Goal: Transaction & Acquisition: Register for event/course

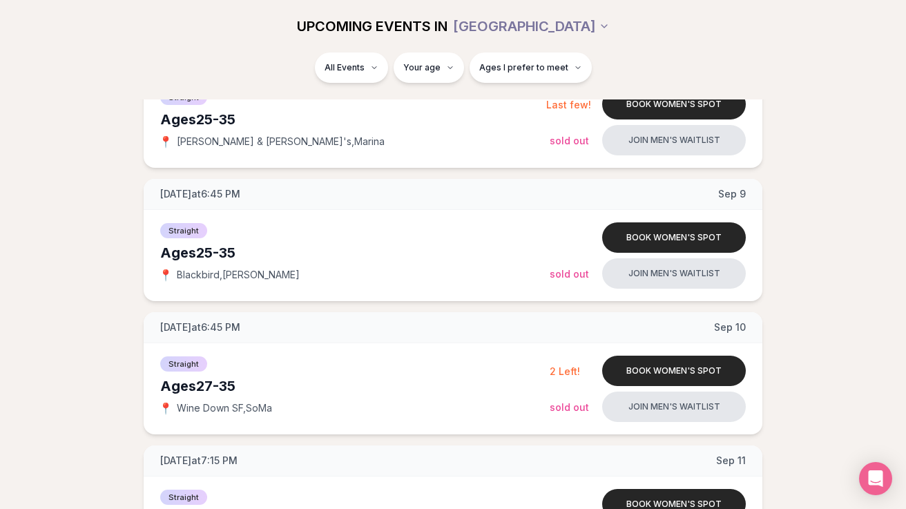
scroll to position [513, 0]
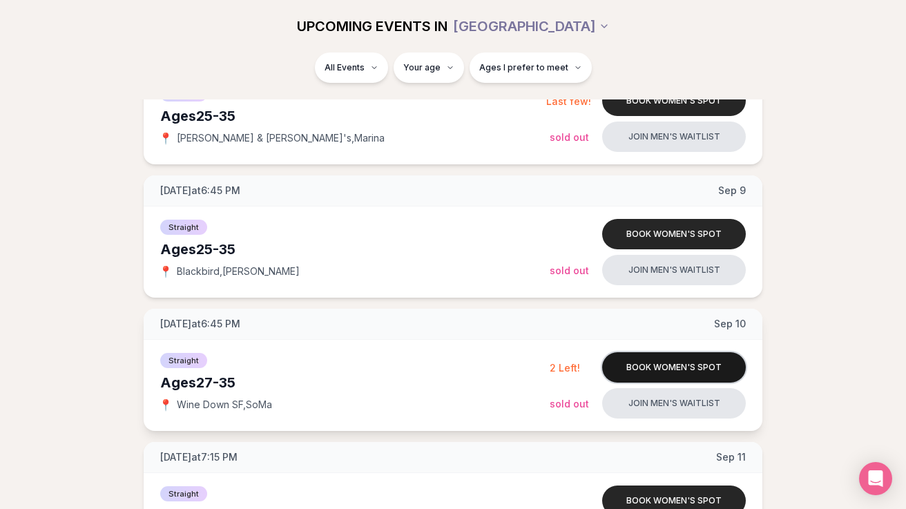
click at [668, 372] on button "Book women's spot" at bounding box center [674, 367] width 144 height 30
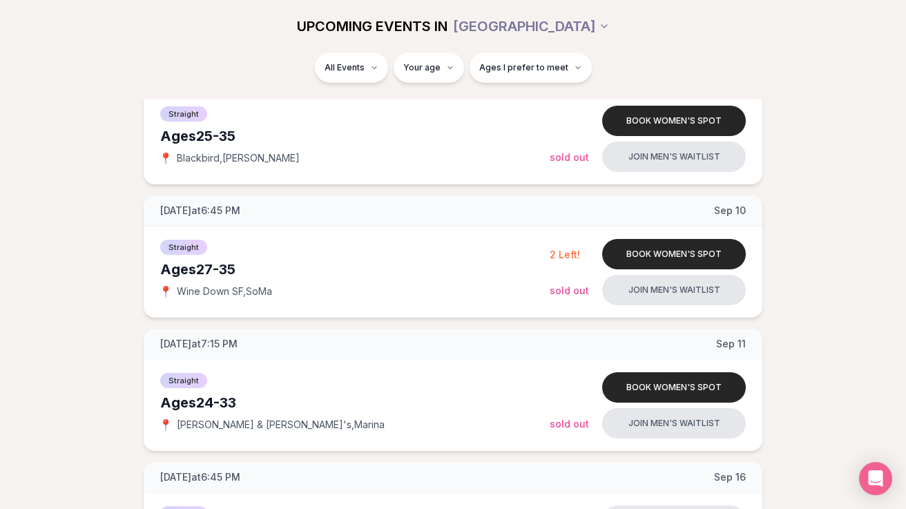
scroll to position [630, 0]
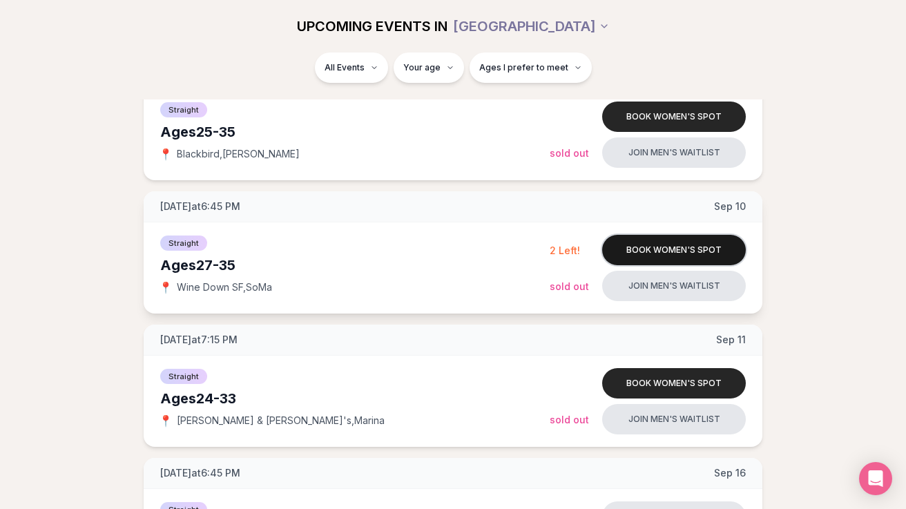
click at [691, 250] on button "Book women's spot" at bounding box center [674, 250] width 144 height 30
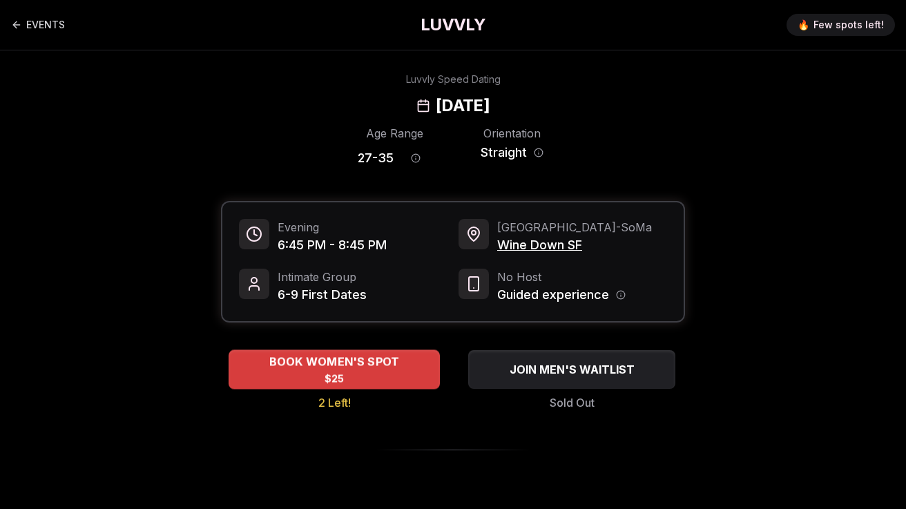
click at [343, 376] on span "$25" at bounding box center [335, 379] width 20 height 14
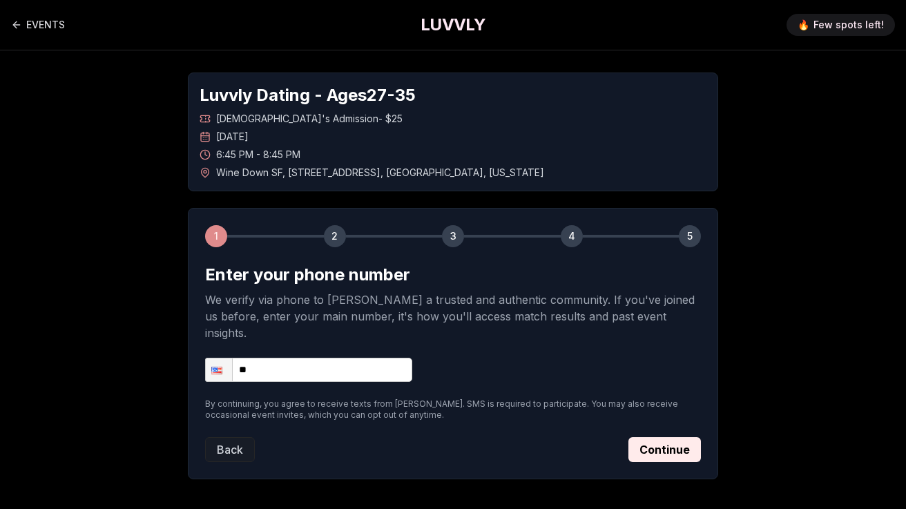
click at [314, 358] on input "**" at bounding box center [308, 370] width 207 height 24
type input "**********"
click at [534, 376] on form "**********" at bounding box center [453, 363] width 496 height 198
click at [660, 440] on button "Continue" at bounding box center [664, 449] width 73 height 25
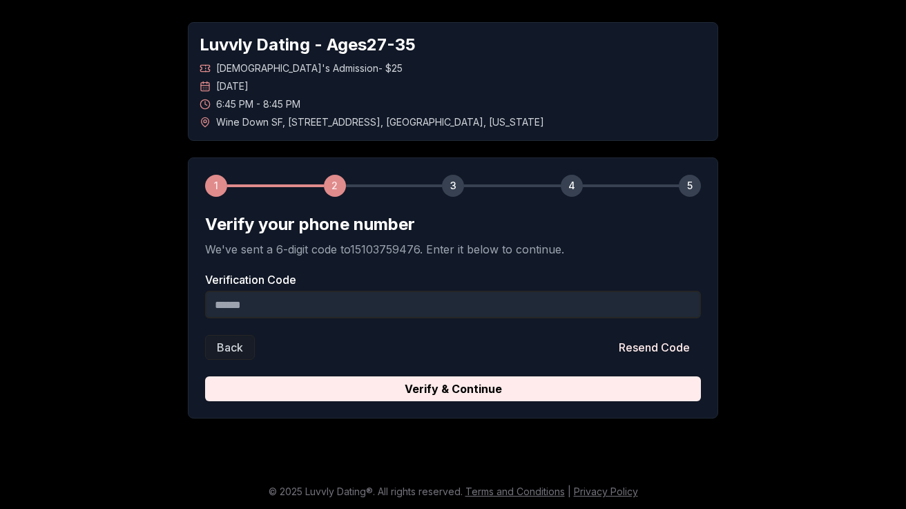
scroll to position [51, 0]
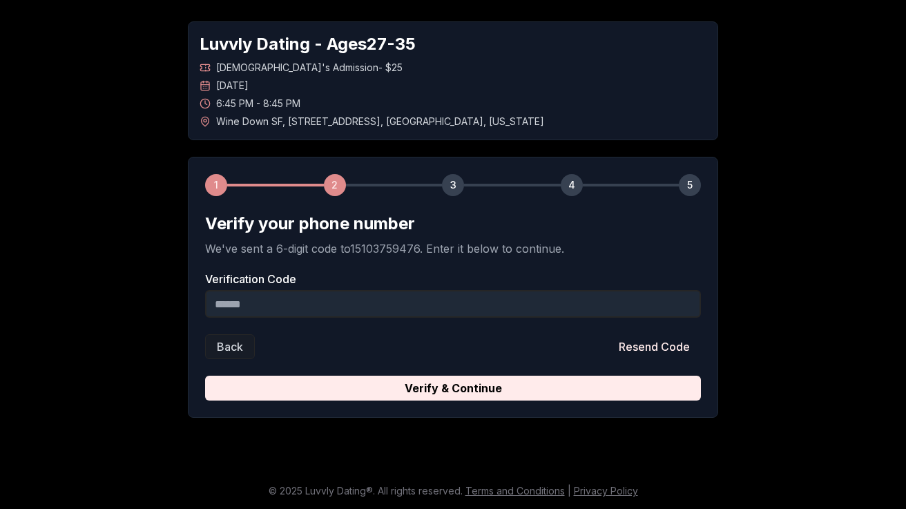
click at [479, 297] on input "Verification Code" at bounding box center [453, 304] width 496 height 28
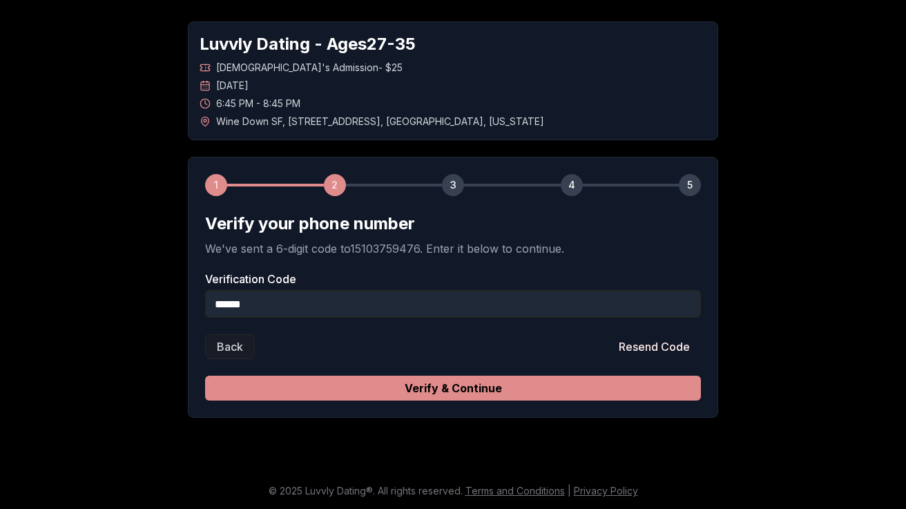
type input "******"
click at [575, 387] on button "Verify & Continue" at bounding box center [453, 388] width 496 height 25
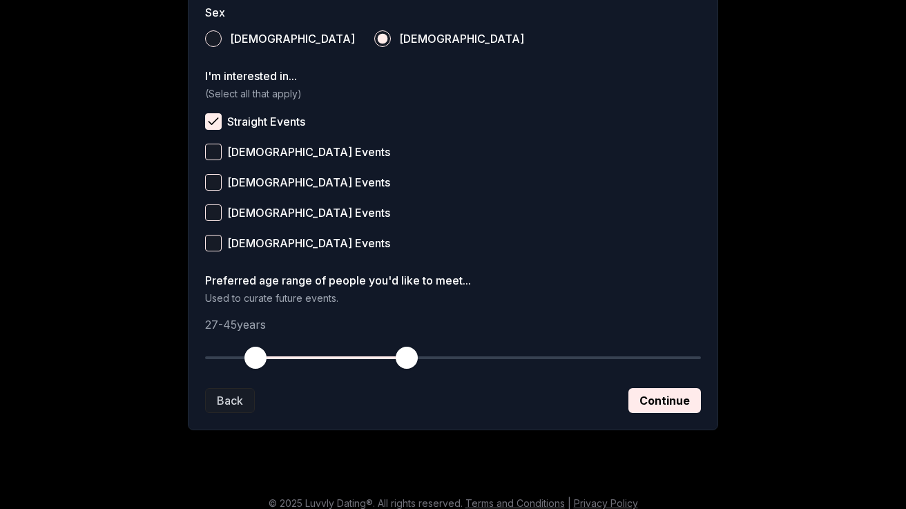
scroll to position [532, 0]
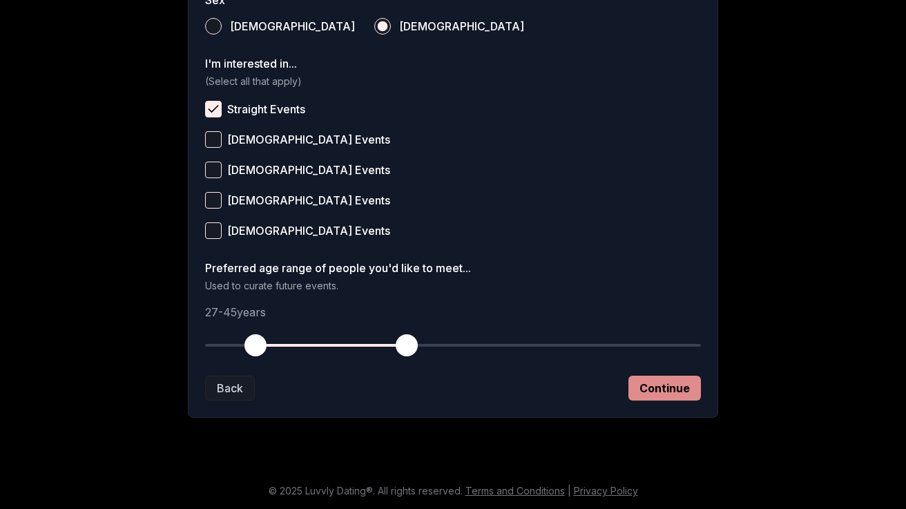
click at [668, 378] on button "Continue" at bounding box center [664, 388] width 73 height 25
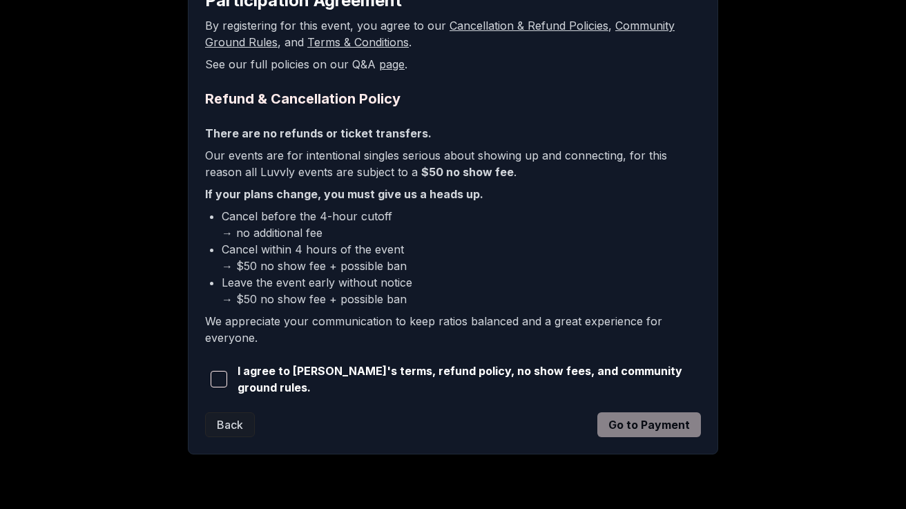
scroll to position [290, 0]
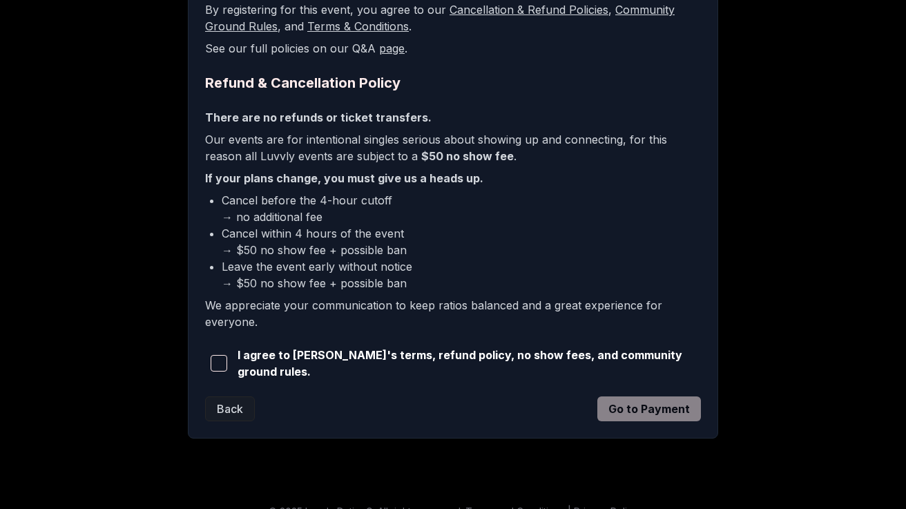
click at [463, 366] on span "I agree to Luvvly's terms, refund policy, no show fees, and community ground ru…" at bounding box center [469, 363] width 463 height 33
click at [213, 358] on span "button" at bounding box center [219, 363] width 17 height 17
click at [630, 404] on button "Go to Payment" at bounding box center [649, 408] width 104 height 25
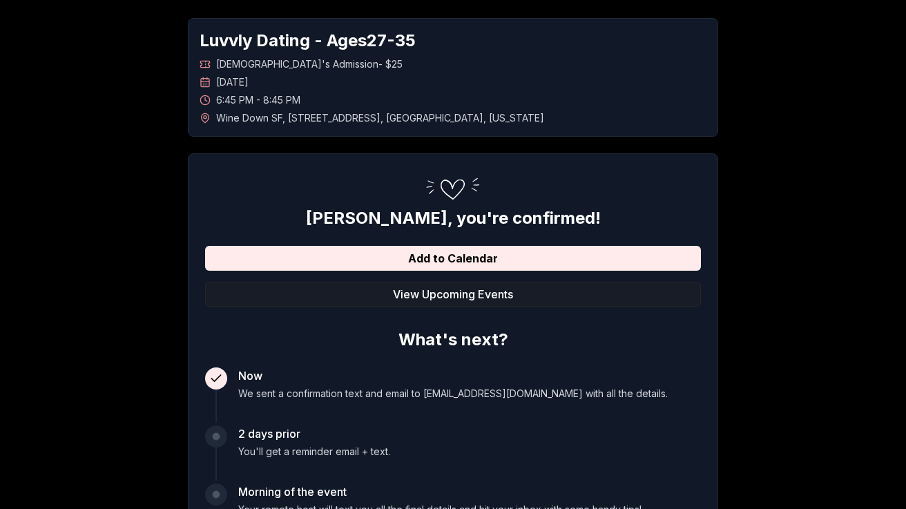
scroll to position [57, 0]
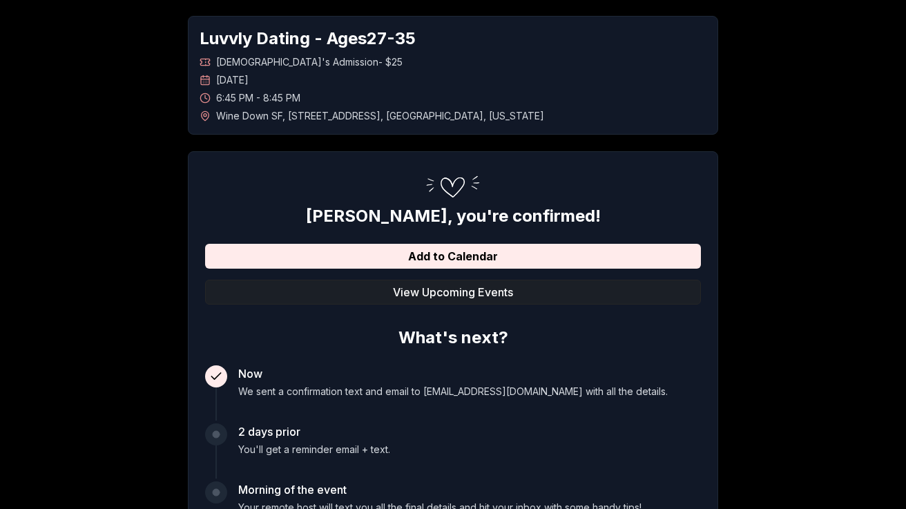
click at [437, 293] on button "View Upcoming Events" at bounding box center [453, 292] width 496 height 25
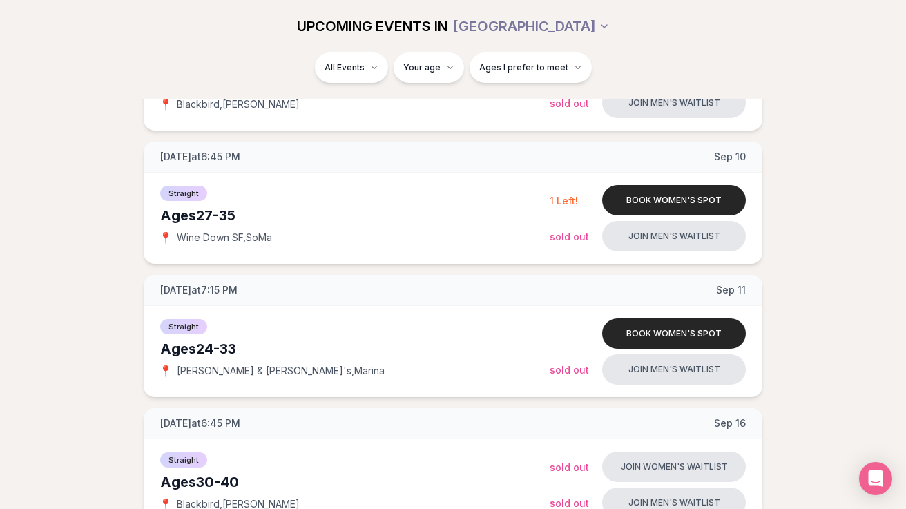
scroll to position [677, 0]
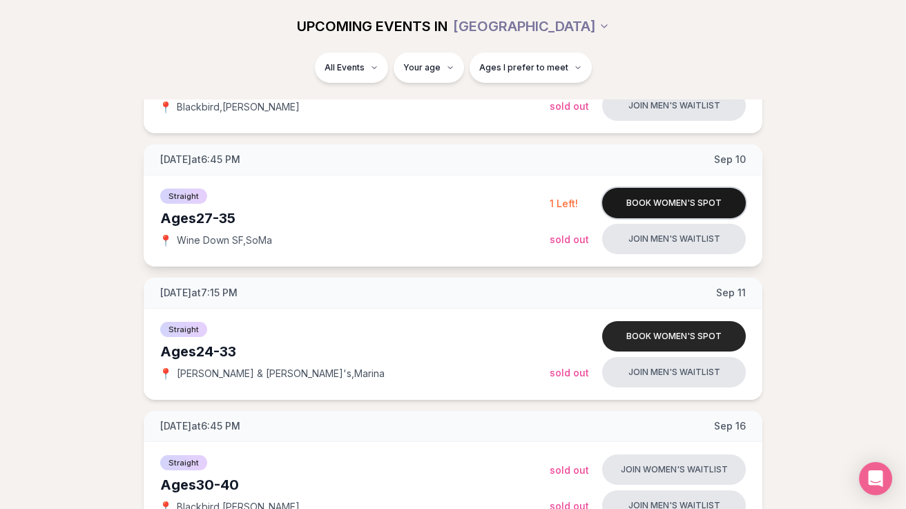
click at [679, 196] on button "Book women's spot" at bounding box center [674, 203] width 144 height 30
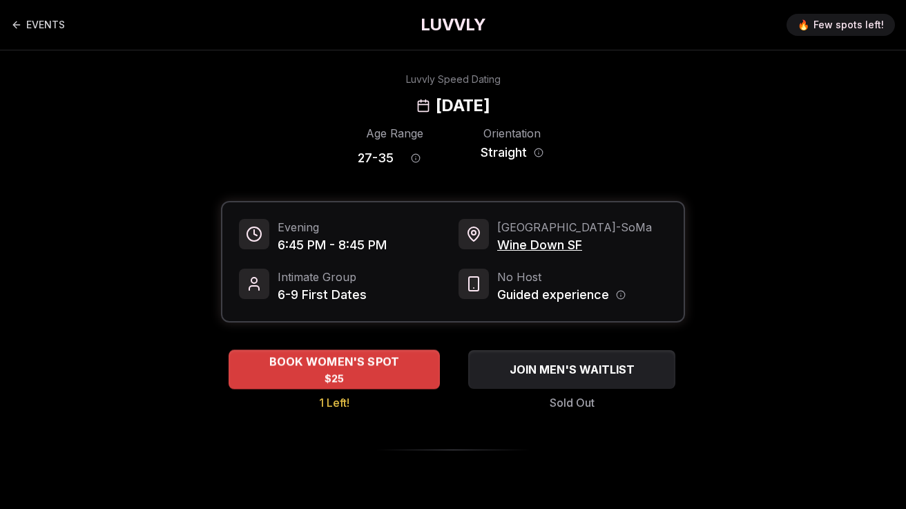
click at [380, 367] on span "BOOK WOMEN'S SPOT" at bounding box center [335, 362] width 136 height 17
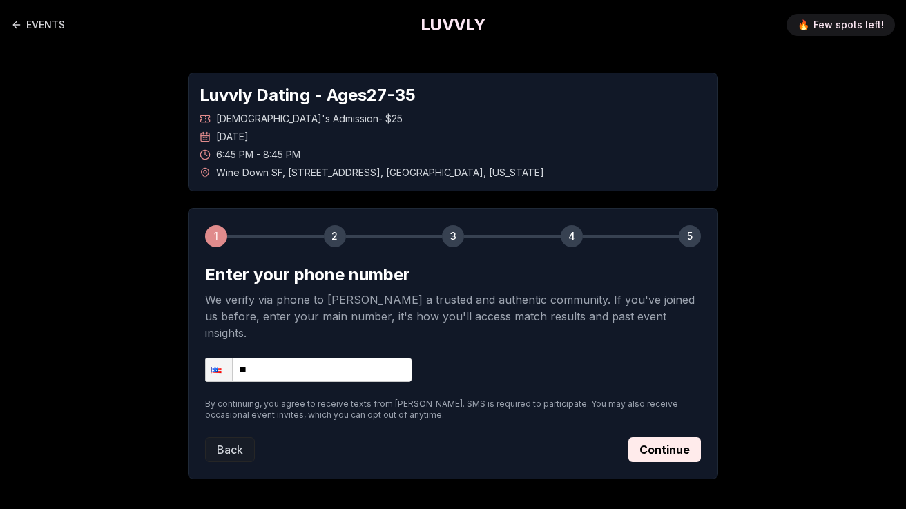
click at [348, 358] on input "**" at bounding box center [308, 370] width 207 height 24
type input "**********"
click at [671, 437] on button "Continue" at bounding box center [664, 449] width 73 height 25
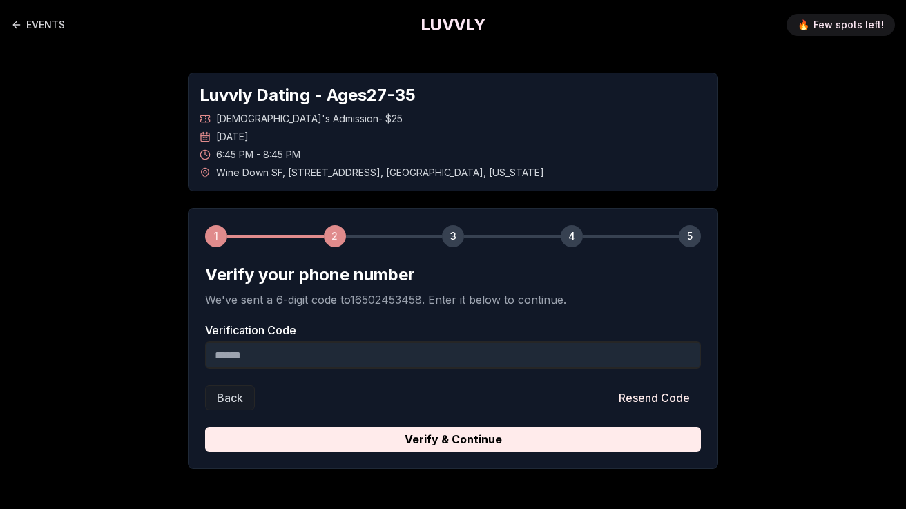
click at [495, 358] on input "Verification Code" at bounding box center [453, 355] width 496 height 28
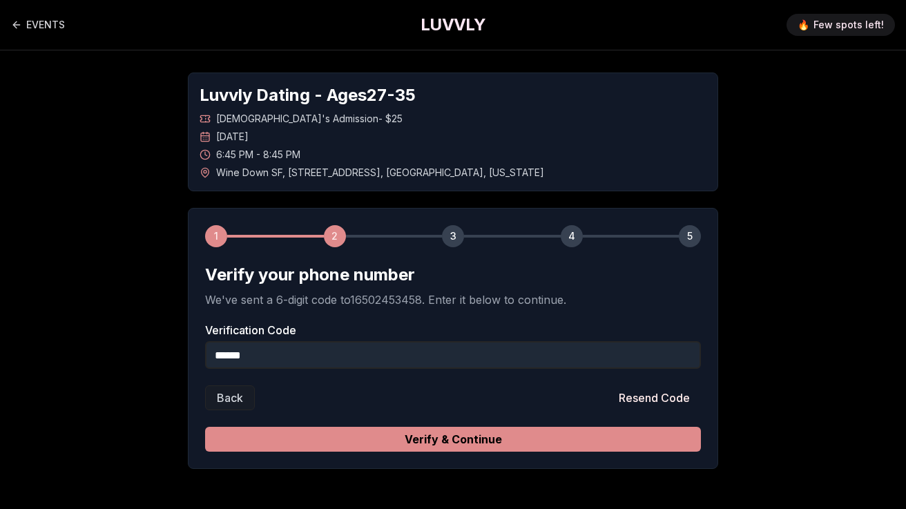
type input "******"
click at [597, 443] on button "Verify & Continue" at bounding box center [453, 439] width 496 height 25
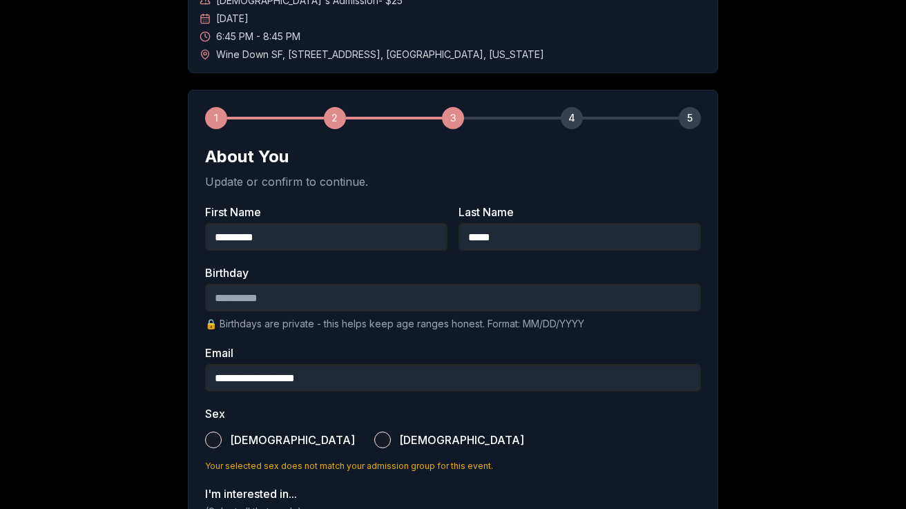
scroll to position [126, 0]
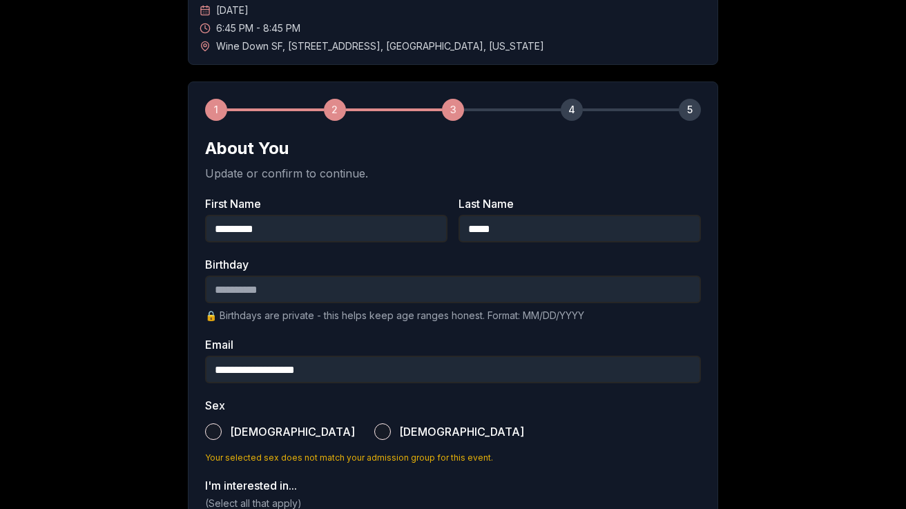
click at [395, 289] on input "Birthday" at bounding box center [453, 290] width 496 height 28
type input "**********"
click at [418, 442] on div "Male Female" at bounding box center [453, 431] width 496 height 30
click at [374, 434] on label "Female" at bounding box center [449, 431] width 150 height 30
click at [374, 434] on button "Female" at bounding box center [382, 431] width 17 height 17
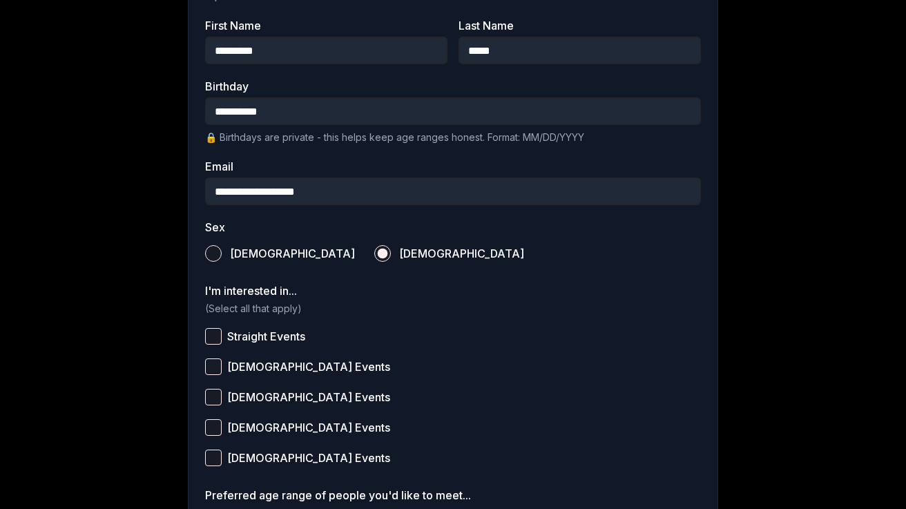
scroll to position [316, 0]
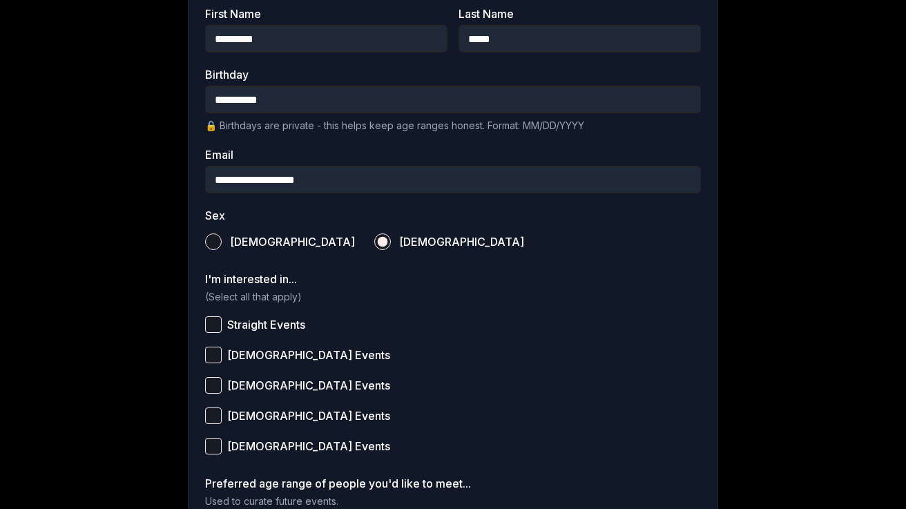
click at [251, 326] on span "Straight Events" at bounding box center [266, 324] width 78 height 11
click at [222, 326] on button "Straight Events" at bounding box center [213, 324] width 17 height 17
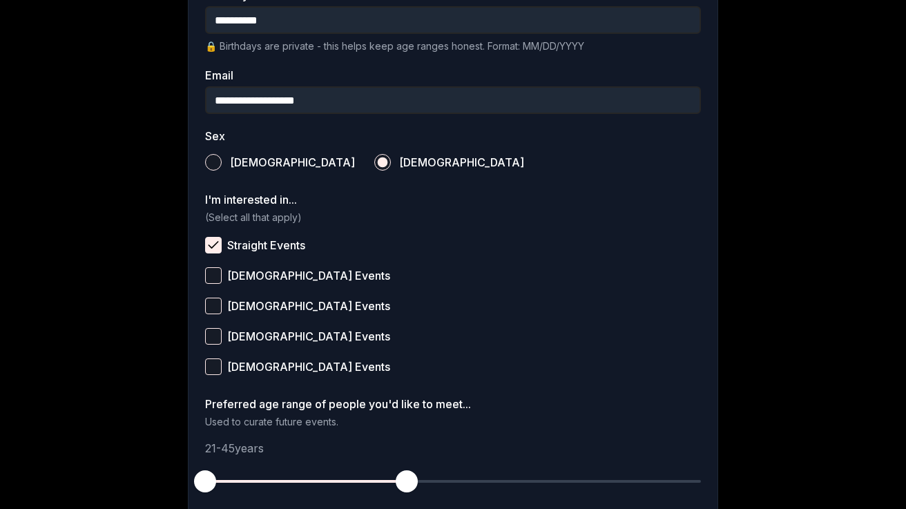
scroll to position [405, 0]
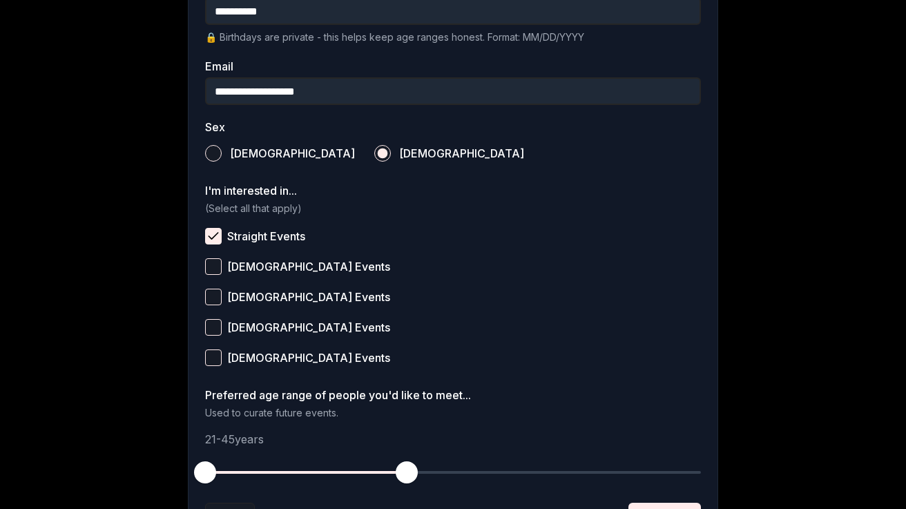
click at [128, 418] on div "**********" at bounding box center [453, 106] width 906 height 921
drag, startPoint x: 207, startPoint y: 474, endPoint x: 265, endPoint y: 474, distance: 58.0
click at [265, 474] on span "button" at bounding box center [264, 472] width 22 height 22
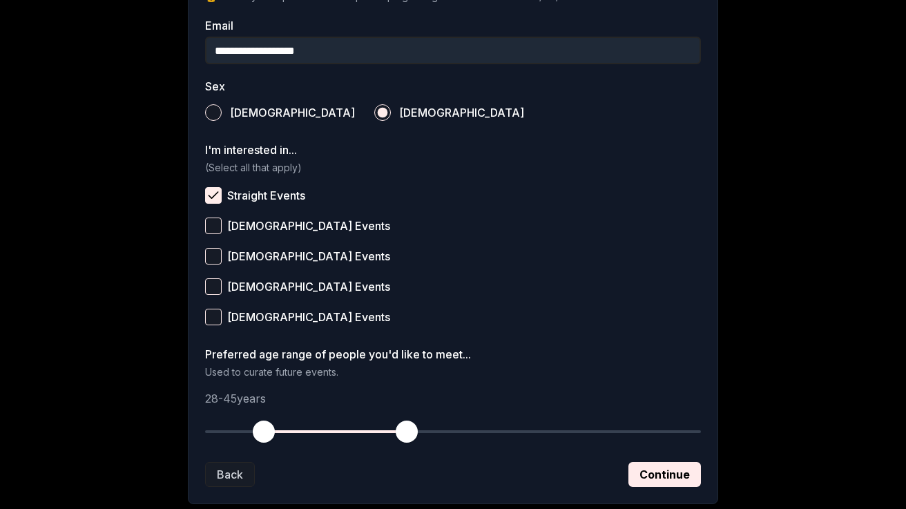
scroll to position [532, 0]
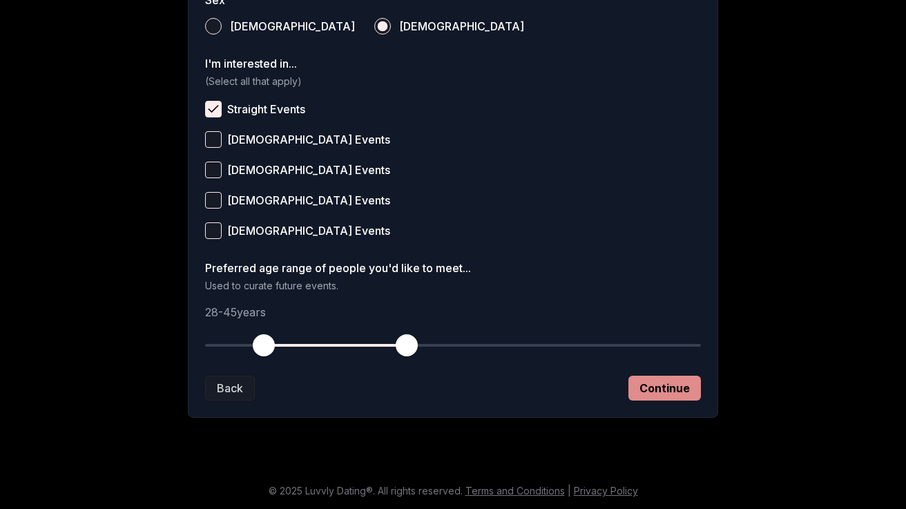
click at [670, 392] on button "Continue" at bounding box center [664, 388] width 73 height 25
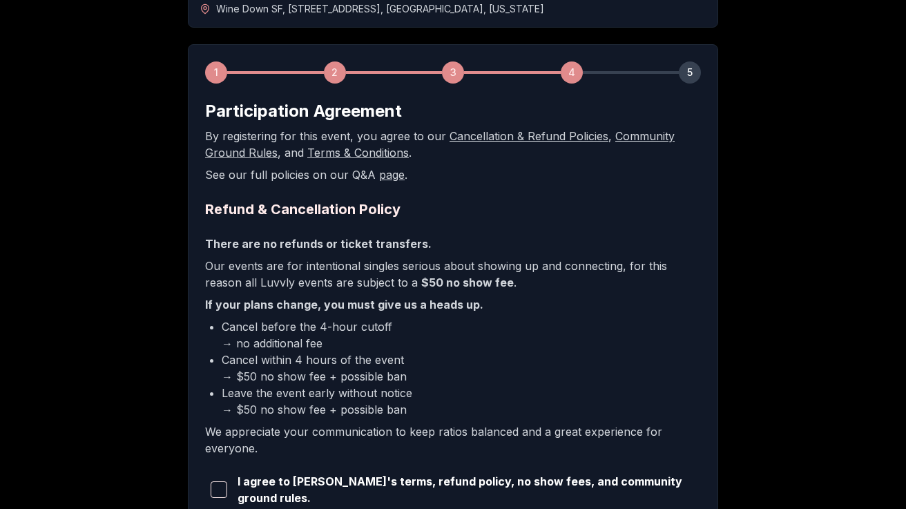
scroll to position [286, 0]
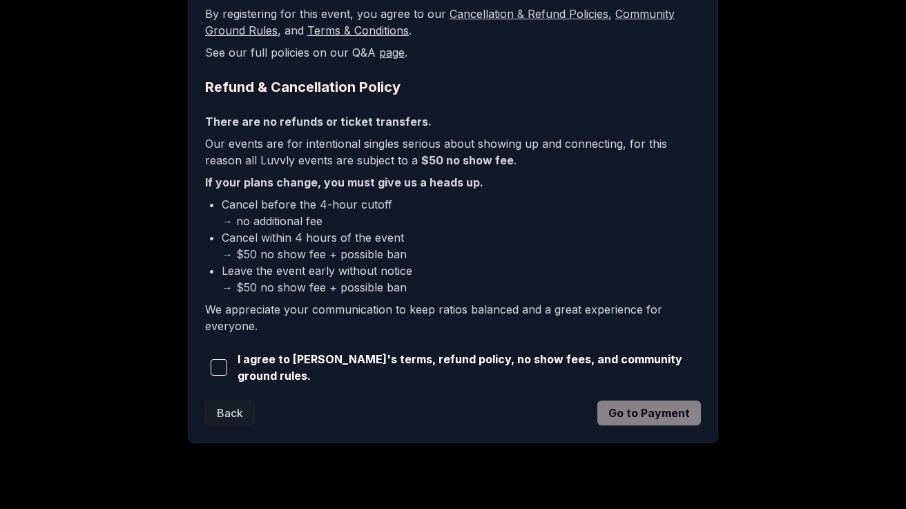
click at [423, 363] on span "I agree to Luvvly's terms, refund policy, no show fees, and community ground ru…" at bounding box center [469, 367] width 463 height 33
click at [226, 364] on span "button" at bounding box center [219, 367] width 17 height 17
click at [621, 409] on button "Go to Payment" at bounding box center [649, 413] width 104 height 25
